Goal: Manage account settings

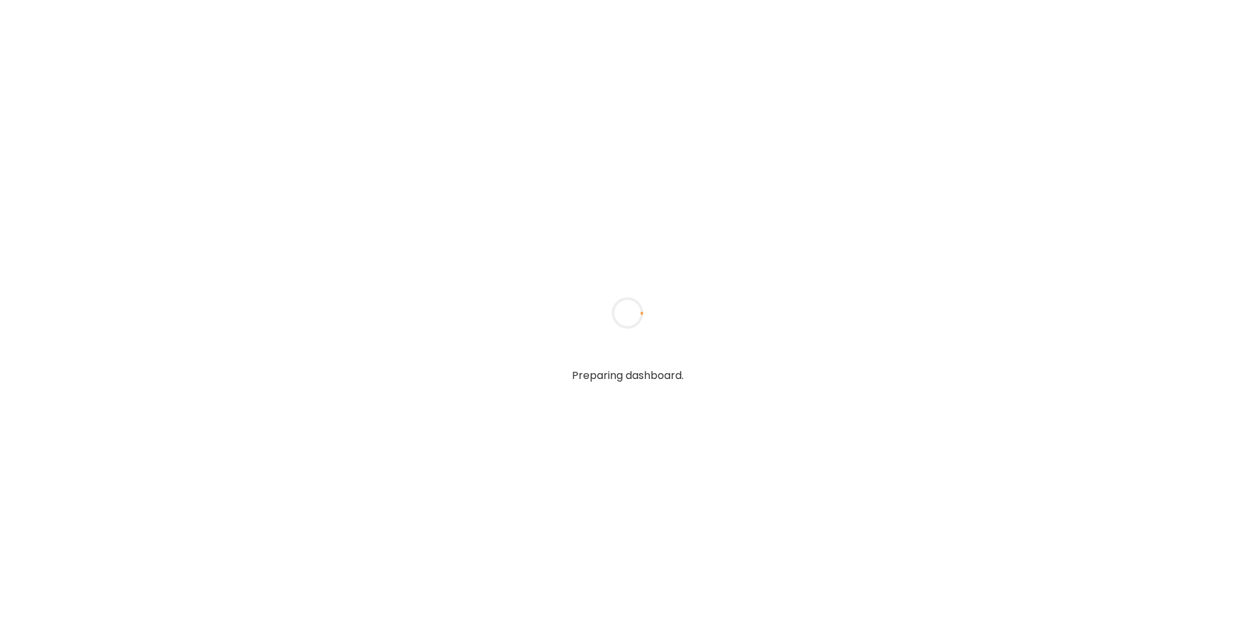
type input "**********"
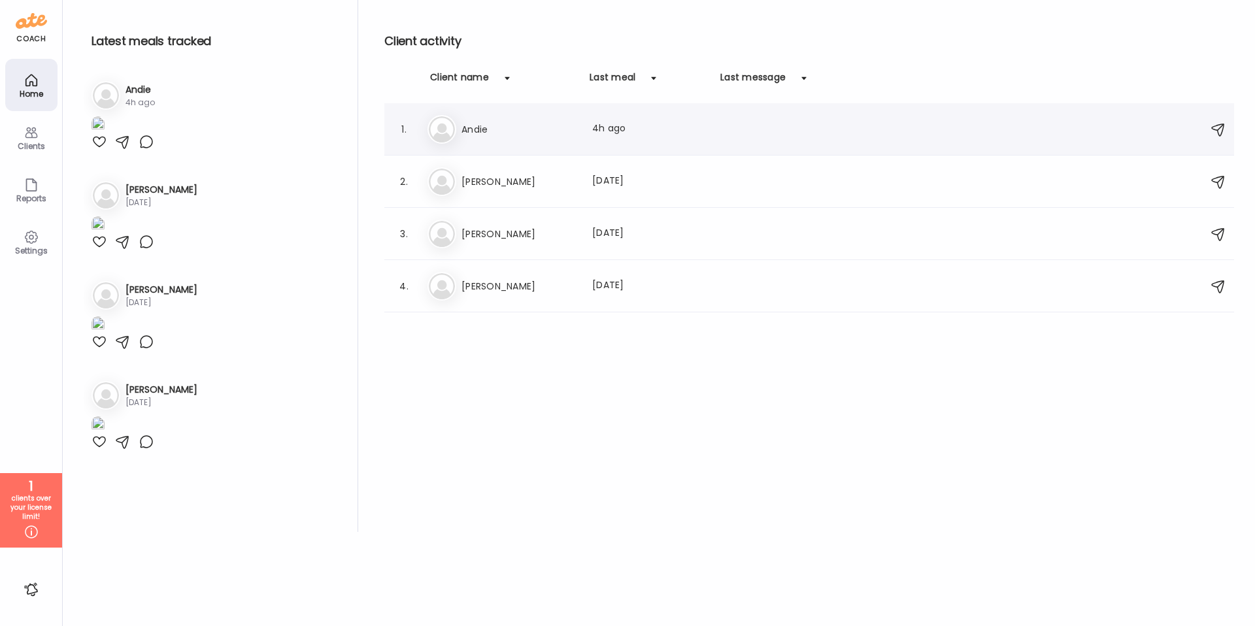
click at [497, 138] on div "An Andie Last meal: 4h ago" at bounding box center [811, 129] width 767 height 29
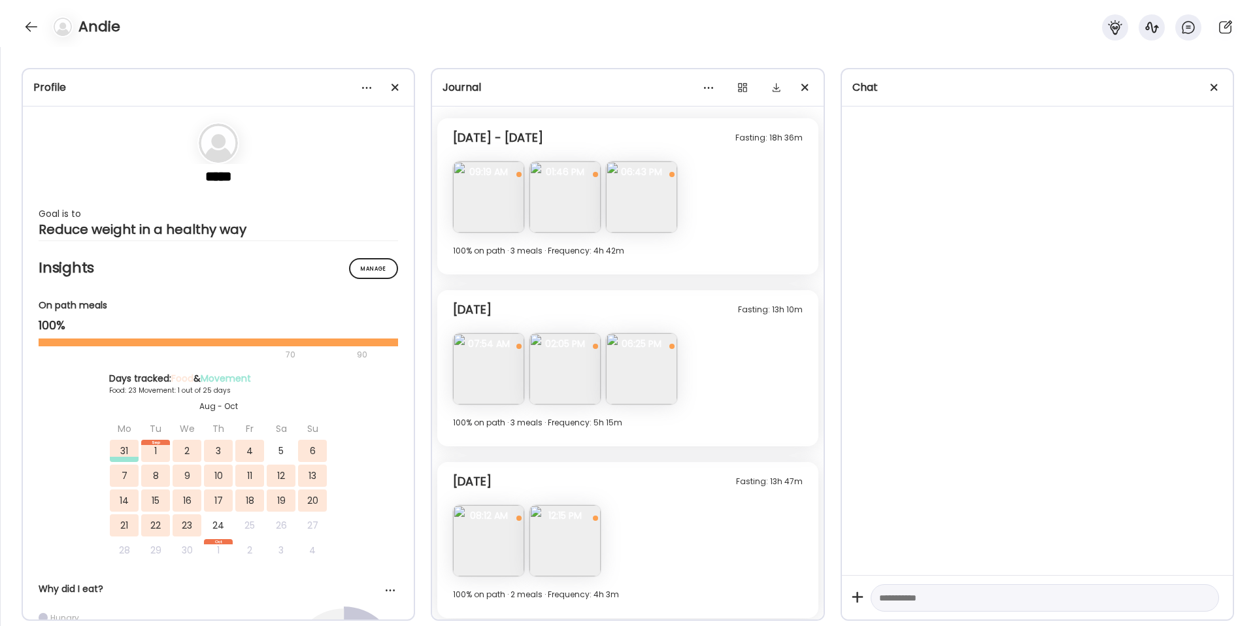
scroll to position [6048, 0]
click at [744, 91] on div at bounding box center [743, 88] width 26 height 26
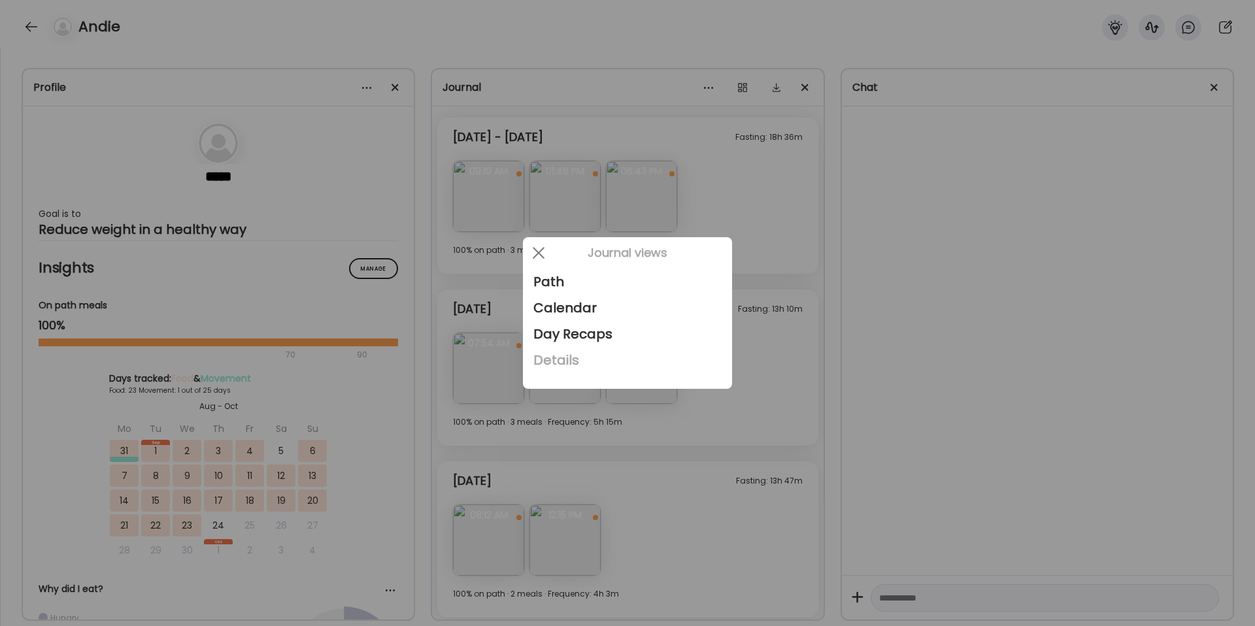
click at [572, 365] on div "Details" at bounding box center [627, 360] width 188 height 26
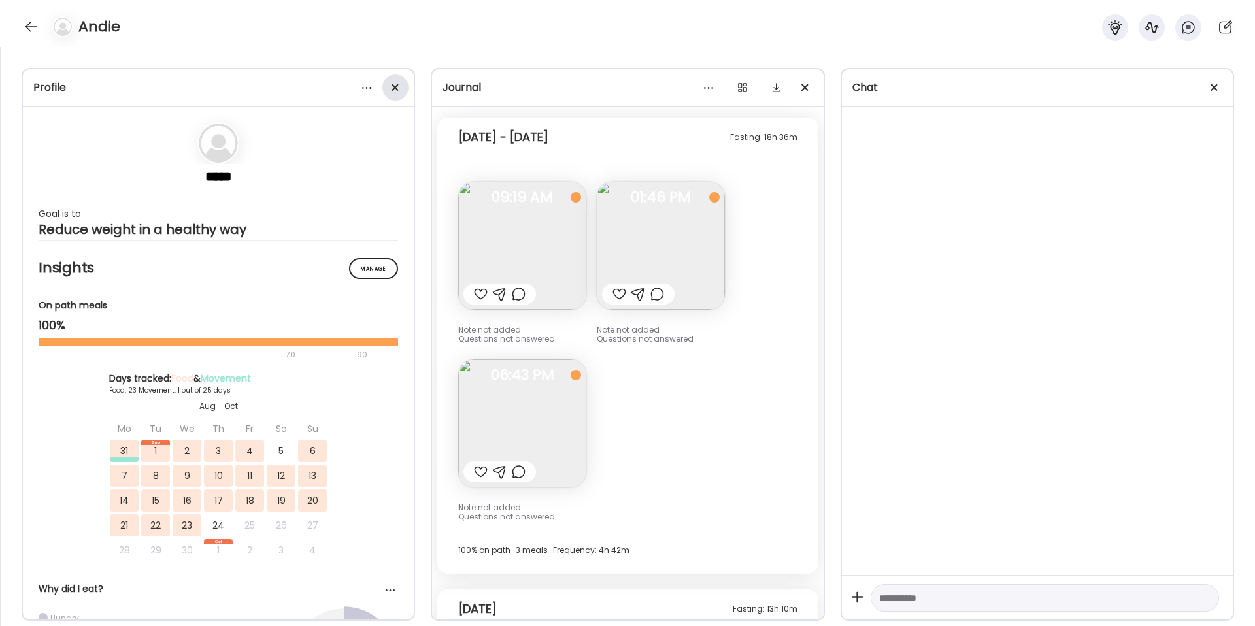
click at [395, 88] on span at bounding box center [395, 87] width 7 height 7
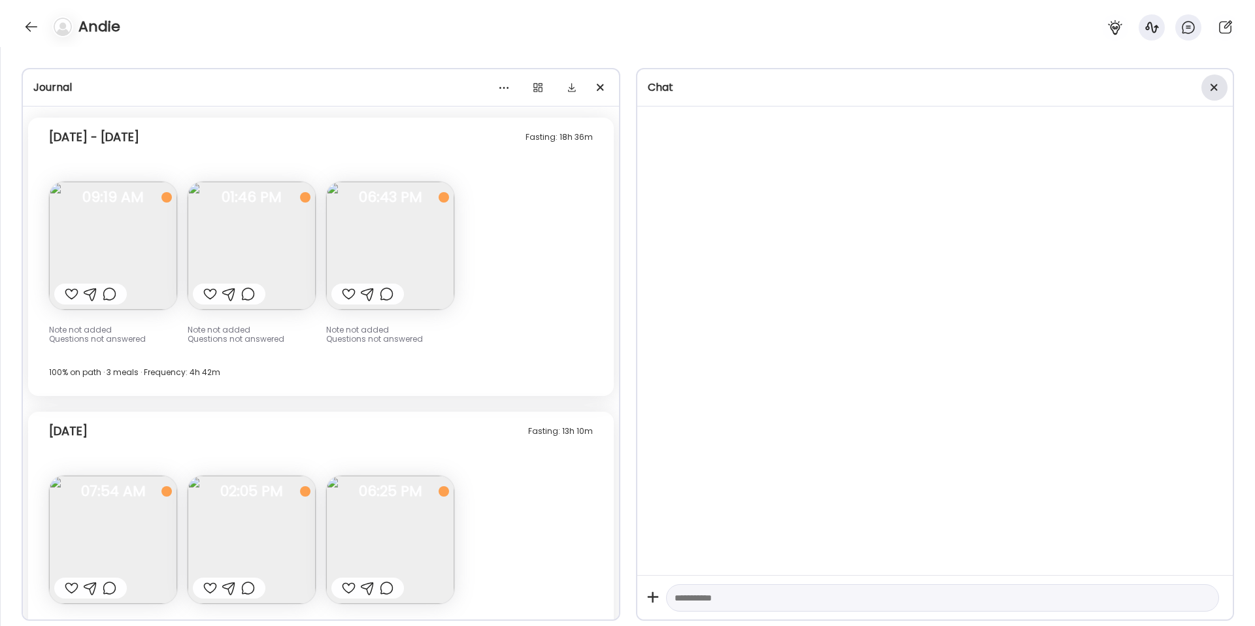
click at [1211, 90] on span at bounding box center [1214, 87] width 7 height 7
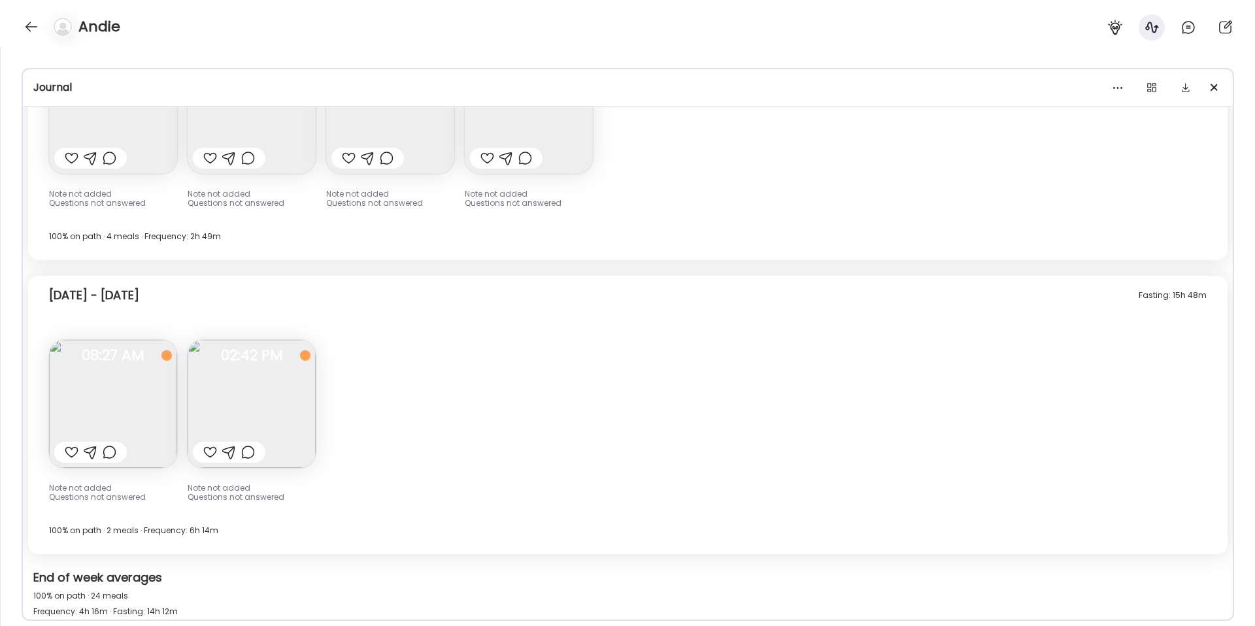
scroll to position [8507, 0]
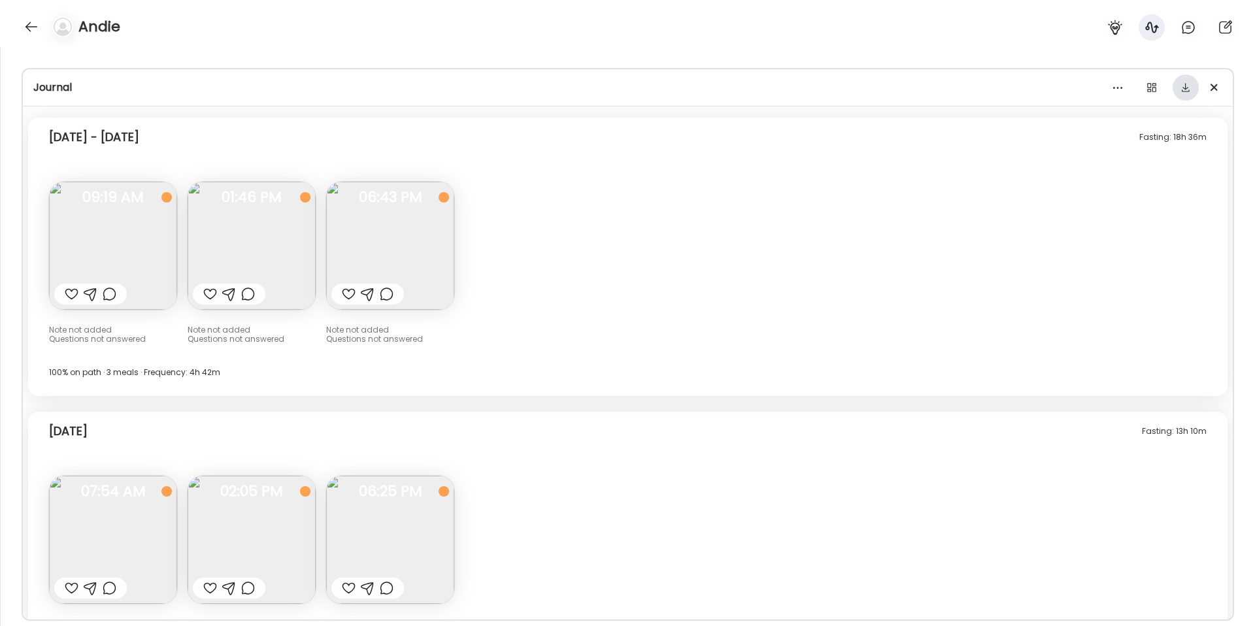
click at [1182, 88] on div at bounding box center [1186, 88] width 26 height 26
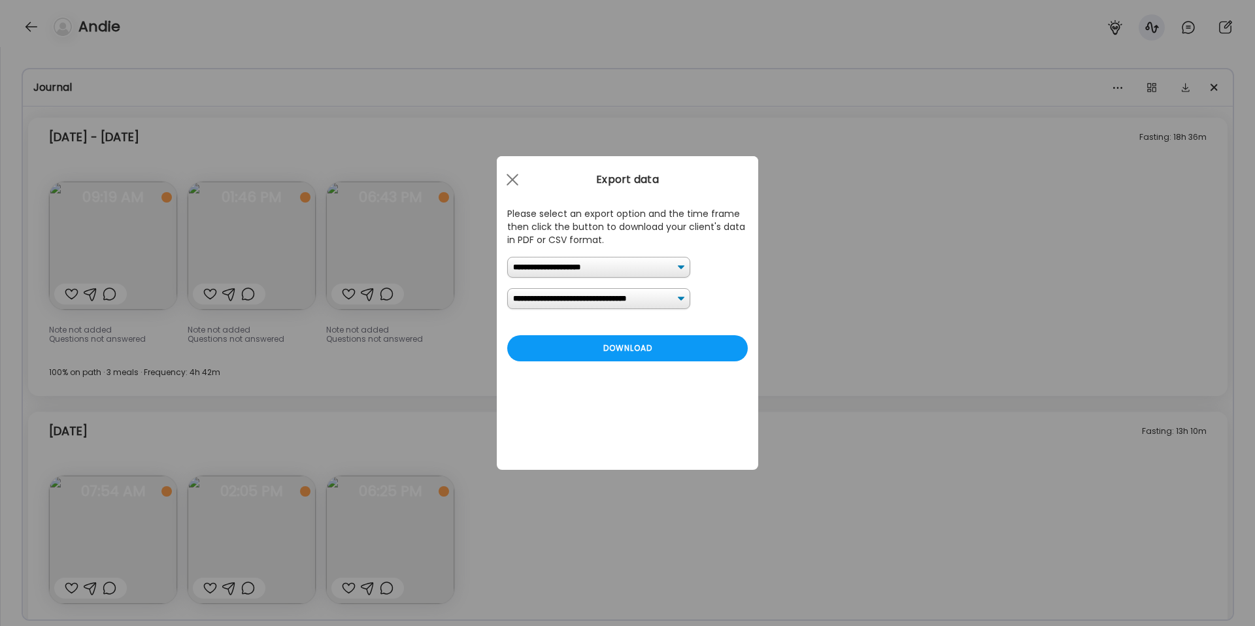
click at [664, 275] on select "**********" at bounding box center [598, 267] width 183 height 21
click at [647, 342] on div "Download" at bounding box center [627, 348] width 241 height 26
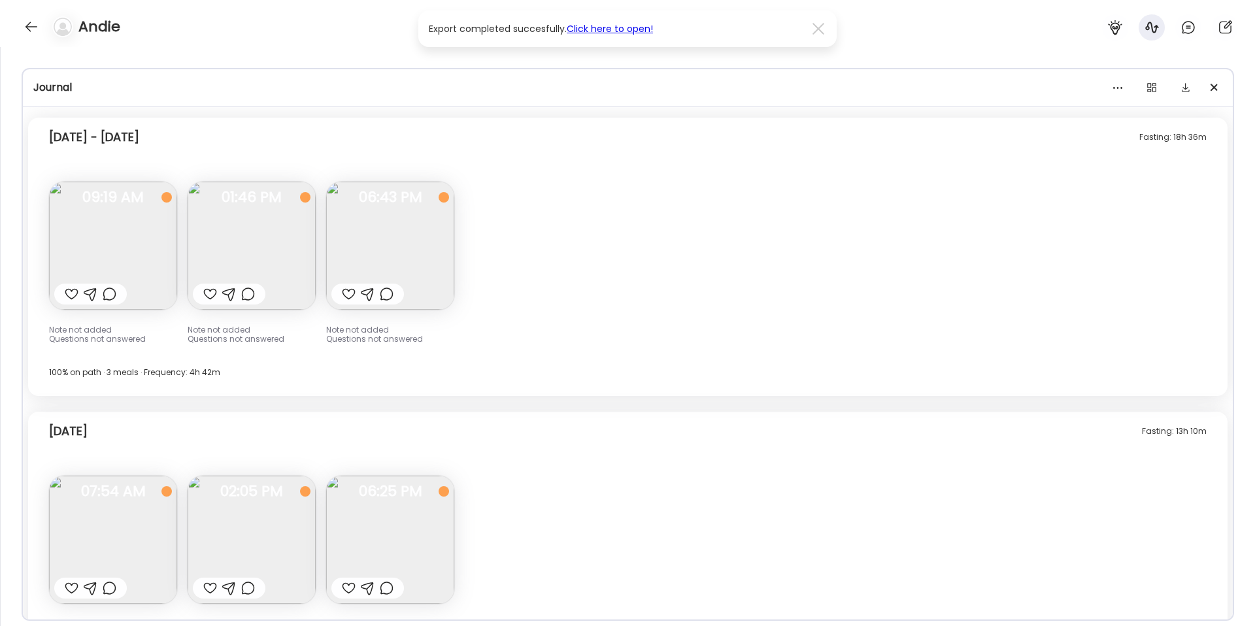
click at [624, 31] on link "Click here to open!" at bounding box center [610, 28] width 86 height 13
